Goal: Task Accomplishment & Management: Complete application form

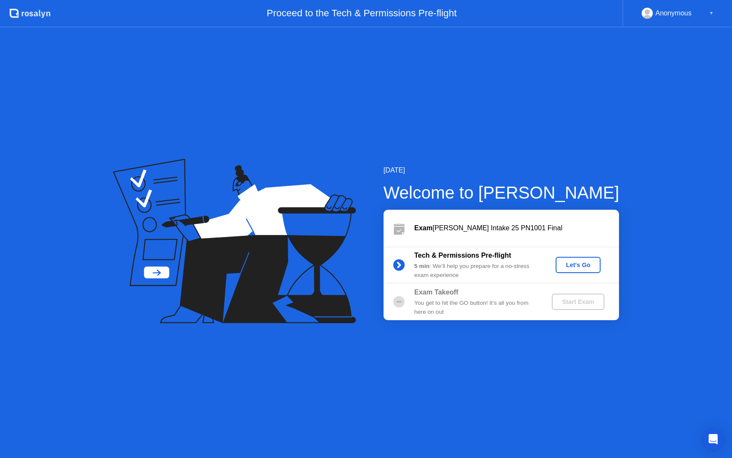
click at [586, 264] on div "Let's Go" at bounding box center [578, 264] width 38 height 7
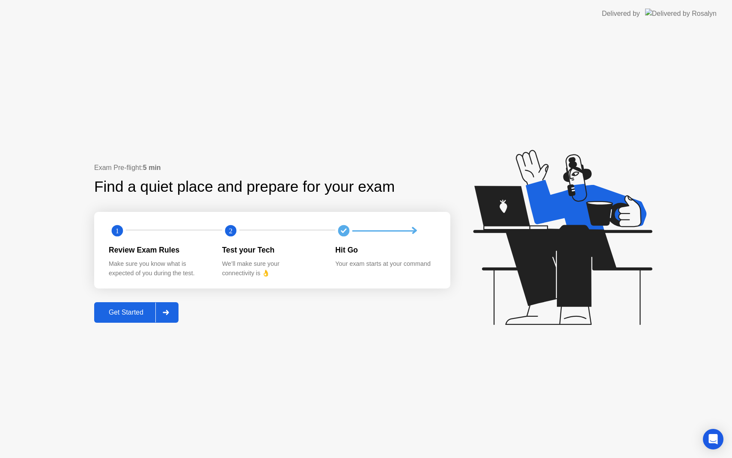
click at [163, 312] on div at bounding box center [165, 312] width 21 height 20
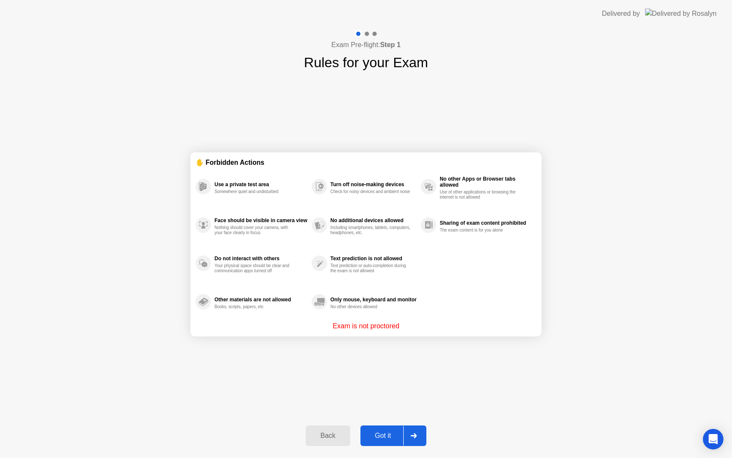
click at [391, 434] on div "Got it" at bounding box center [383, 436] width 40 height 8
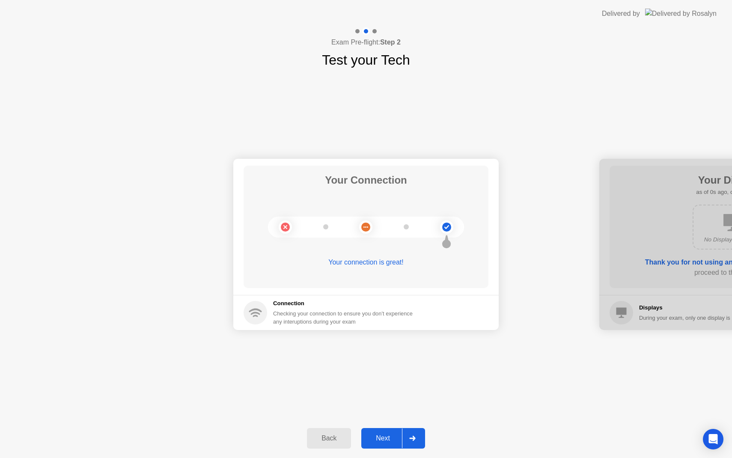
click at [391, 434] on div "Next" at bounding box center [383, 438] width 38 height 8
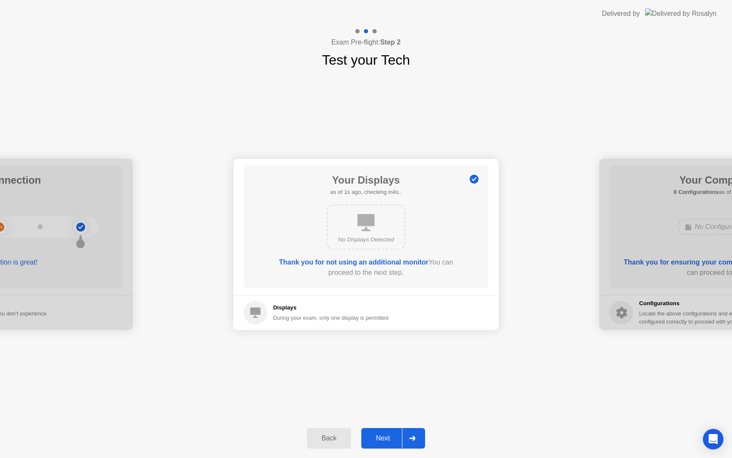
click at [391, 434] on div "Next" at bounding box center [383, 438] width 38 height 8
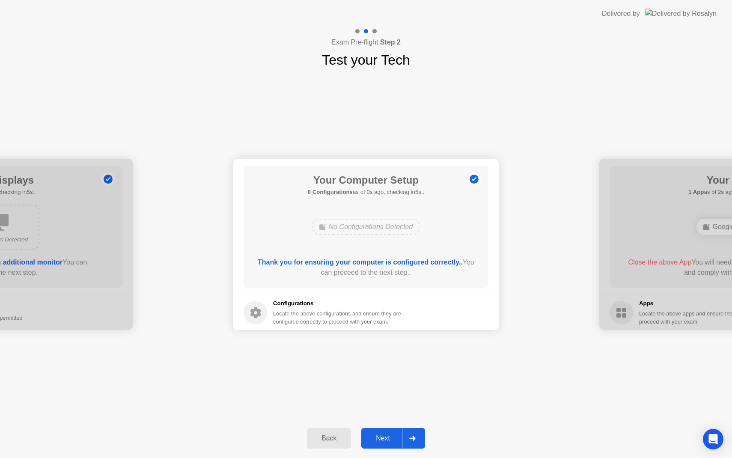
click at [391, 434] on div "Next" at bounding box center [383, 438] width 38 height 8
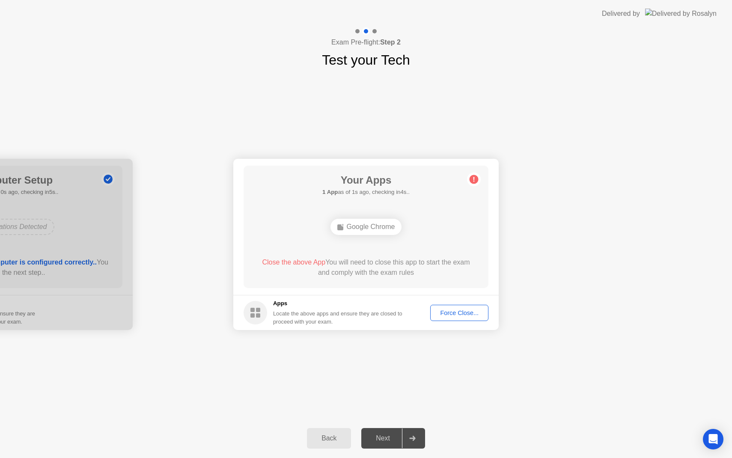
click at [450, 314] on div "Force Close..." at bounding box center [459, 312] width 52 height 7
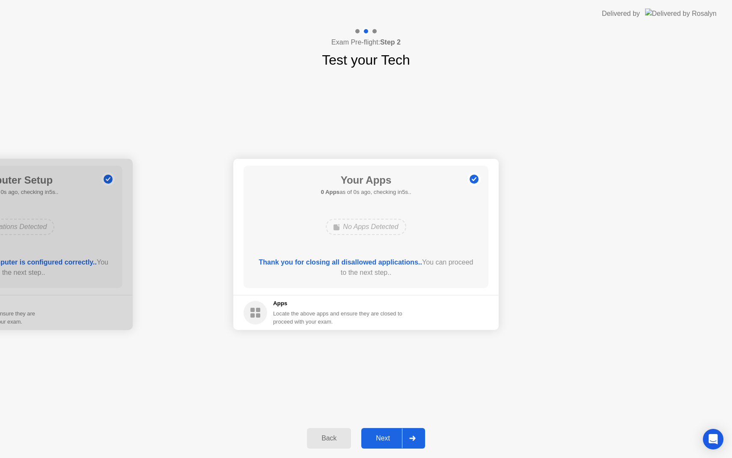
click at [385, 439] on div "Next" at bounding box center [383, 438] width 38 height 8
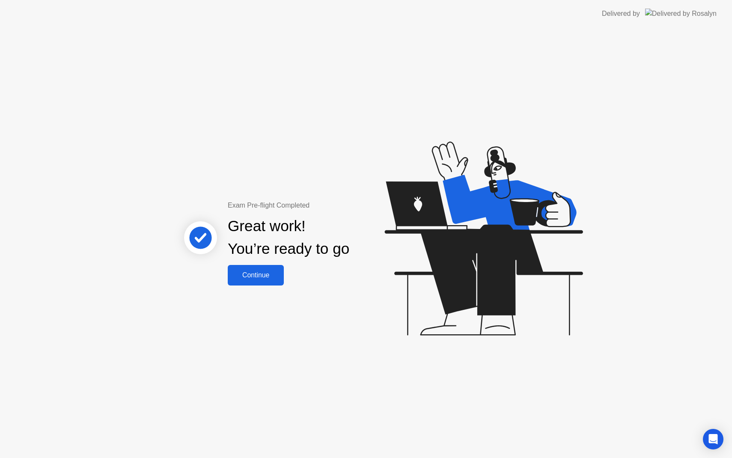
click at [256, 269] on button "Continue" at bounding box center [256, 275] width 56 height 21
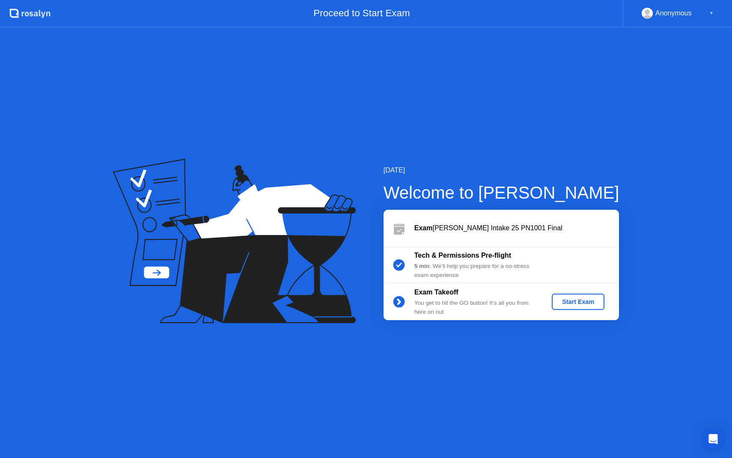
click at [577, 296] on button "Start Exam" at bounding box center [578, 302] width 53 height 16
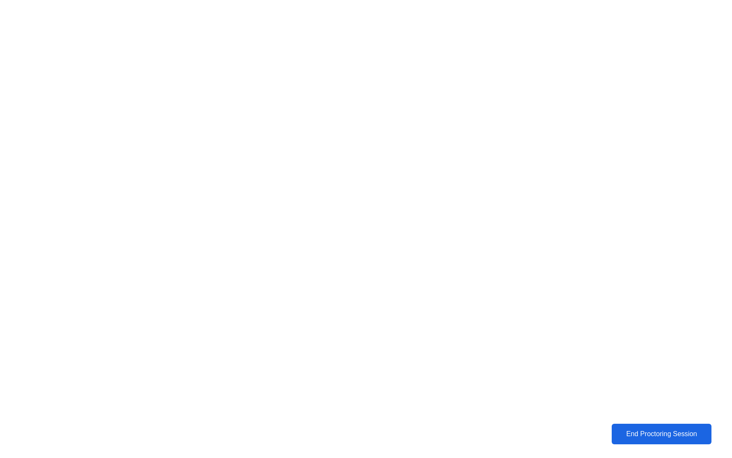
click at [653, 438] on div "End Proctoring Session" at bounding box center [661, 434] width 100 height 8
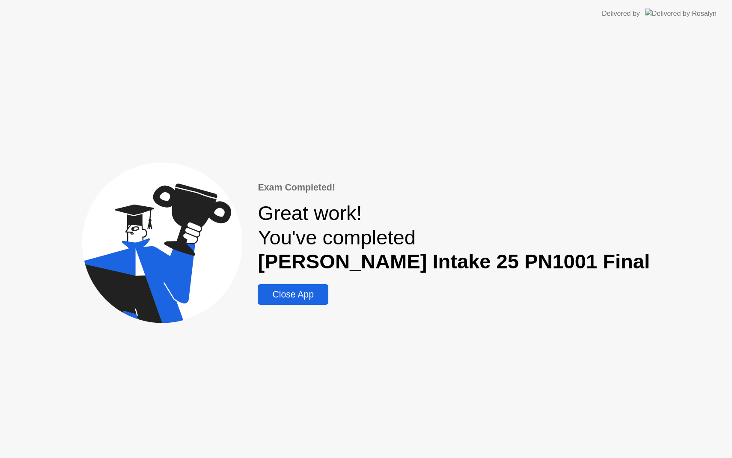
click at [326, 298] on div "Close App" at bounding box center [292, 294] width 65 height 10
